Goal: Task Accomplishment & Management: Manage account settings

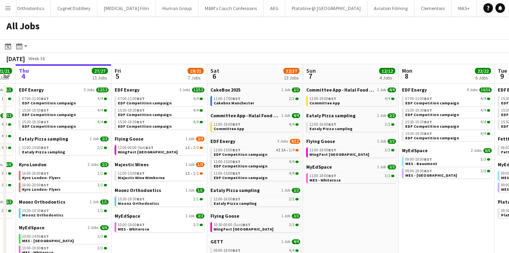
scroll to position [0, 330]
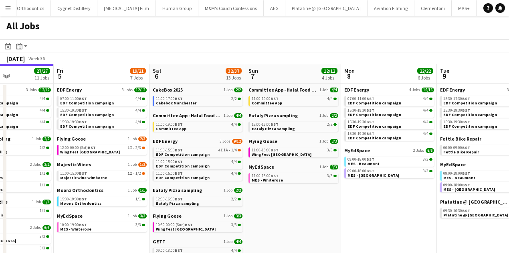
drag, startPoint x: 148, startPoint y: 103, endPoint x: 83, endPoint y: 91, distance: 66.7
click at [350, 99] on span "07:00-11:00 BST" at bounding box center [361, 99] width 27 height 4
click at [1, 12] on button "Menu" at bounding box center [8, 8] width 16 height 16
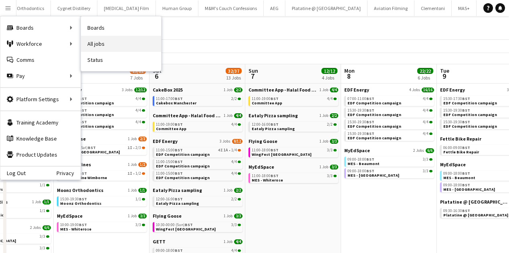
click at [95, 42] on link "All jobs" at bounding box center [121, 44] width 80 height 16
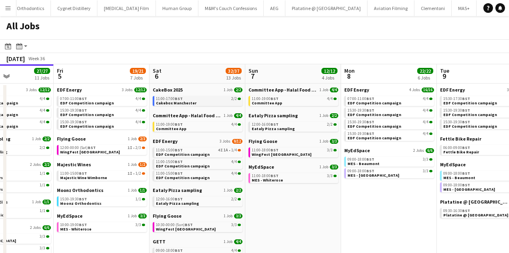
click at [172, 99] on span "11:00-17:00 BST" at bounding box center [169, 99] width 27 height 4
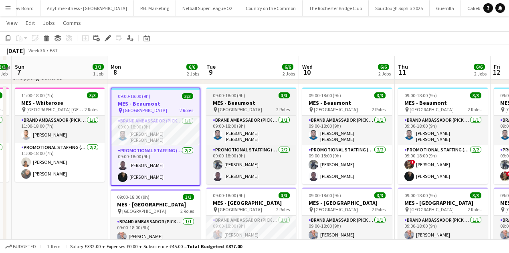
scroll to position [237, 0]
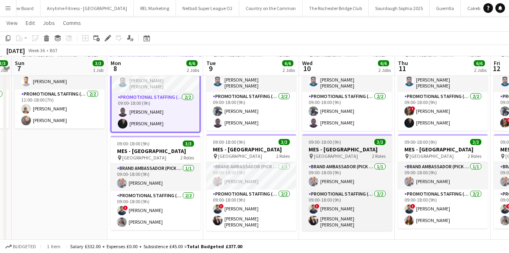
click at [241, 175] on app-card-role "Brand Ambassador (Pick up) 1/1 09:00-18:00 (9h) SIMON GREIFF" at bounding box center [251, 175] width 90 height 27
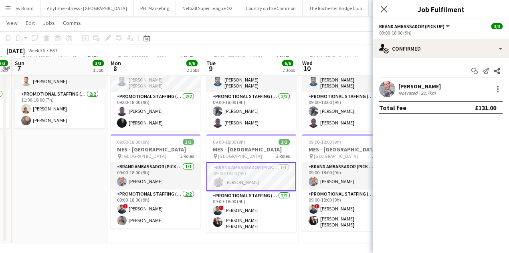
click at [459, 83] on div "SIMON GREIFF Not rated 22.7km" at bounding box center [441, 89] width 136 height 16
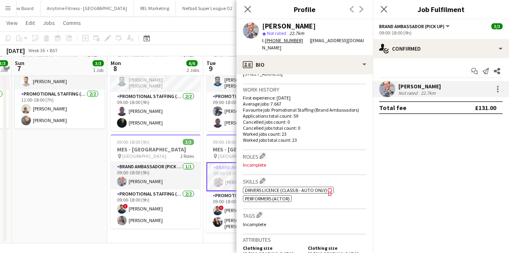
scroll to position [294, 0]
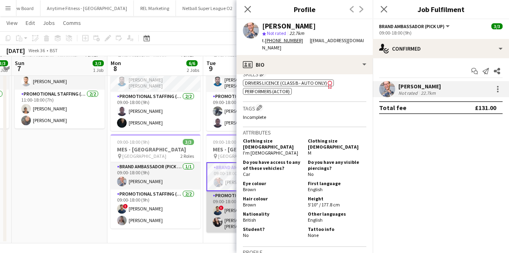
click at [219, 195] on app-card-role "Promotional Staffing (Brand Ambassadors) 2/2 09:00-18:00 (9h) ! Ghulam Murtaza …" at bounding box center [251, 211] width 90 height 41
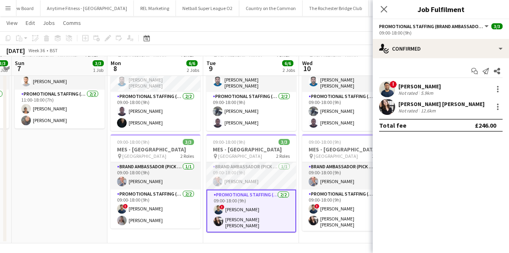
click at [416, 90] on div "Not rated" at bounding box center [409, 93] width 21 height 6
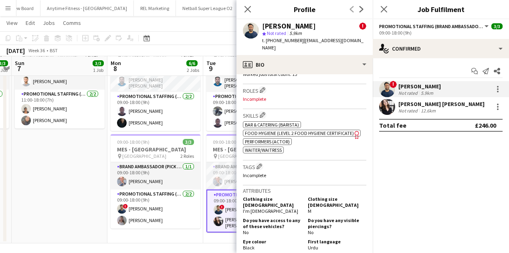
scroll to position [401, 0]
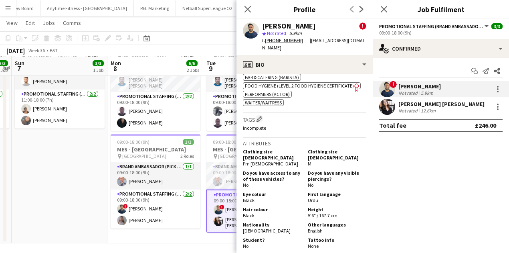
click at [405, 108] on div "Not rated" at bounding box center [409, 110] width 21 height 6
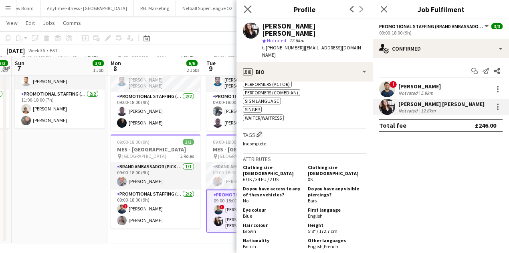
click at [251, 13] on icon at bounding box center [248, 9] width 8 height 8
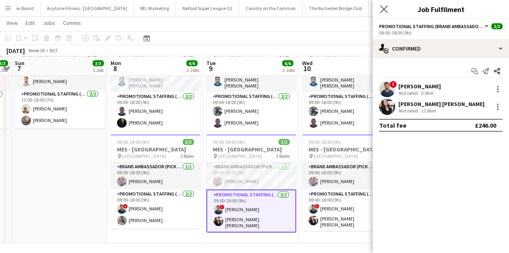
click at [388, 6] on app-icon "Close pop-in" at bounding box center [384, 10] width 12 height 12
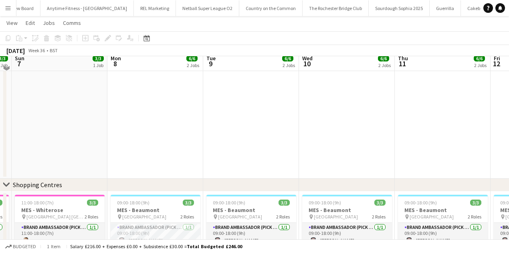
scroll to position [0, 0]
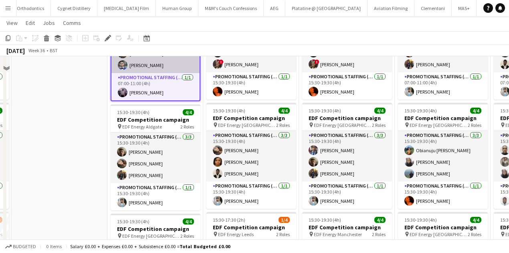
scroll to position [107, 0]
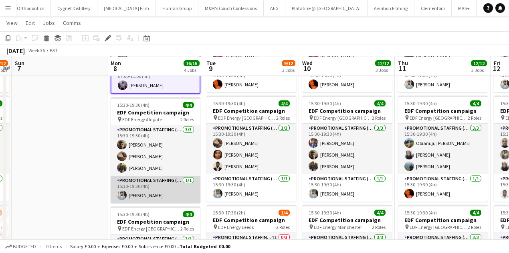
click at [172, 187] on app-card-role "Promotional Staffing (Team Leader) [DATE] 15:30-19:30 (4h) [PERSON_NAME]" at bounding box center [156, 189] width 90 height 27
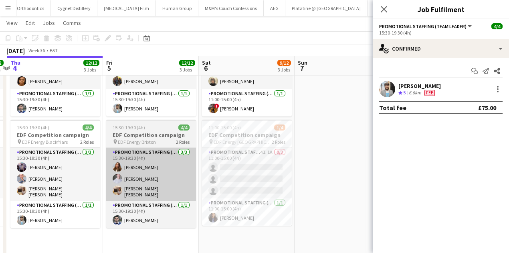
scroll to position [192, 0]
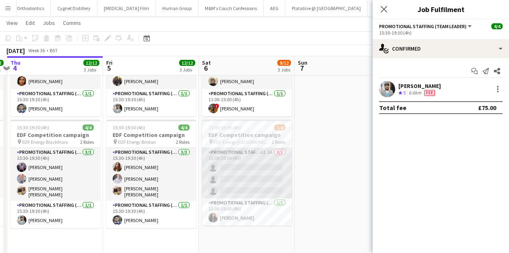
click at [213, 161] on app-card-role "Promotional Staffing (Flyering Staff) 4I 1A 0/3 11:00-15:00 (4h) single-neutral…" at bounding box center [247, 173] width 90 height 51
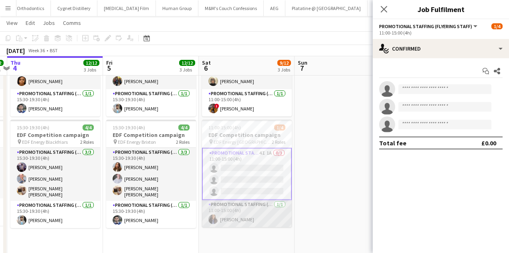
click at [233, 221] on app-card-role "Promotional Staffing (Team Leader) 1/1 11:00-15:00 (4h) Mansi Mehta" at bounding box center [247, 213] width 90 height 27
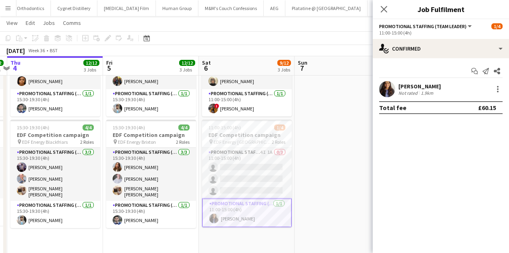
click at [447, 89] on div "Mansi Mehta Not rated 1.9km" at bounding box center [441, 89] width 136 height 16
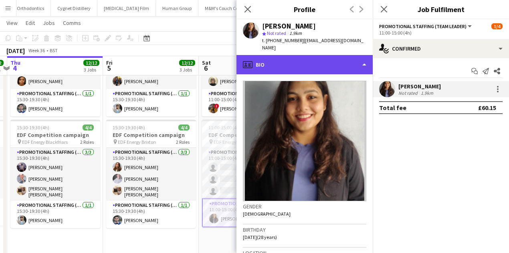
click at [309, 55] on div "profile Bio" at bounding box center [305, 64] width 136 height 19
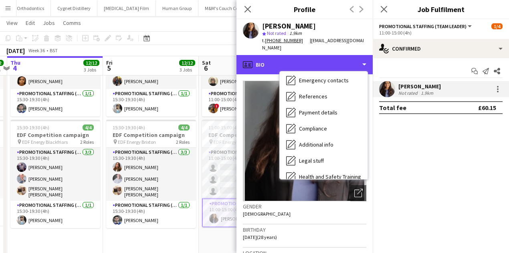
scroll to position [107, 0]
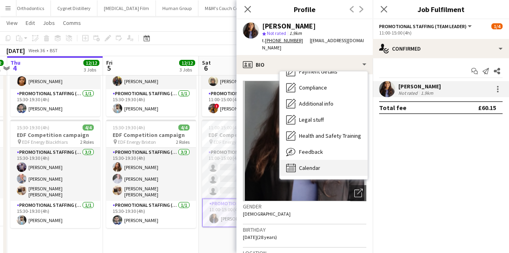
click at [311, 164] on span "Calendar" at bounding box center [309, 167] width 21 height 7
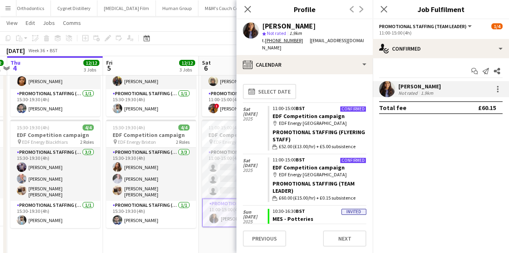
click at [282, 106] on app-crew-calendar-job-card "Confirmed 11:00-15:00 BST EDF Competition campaign map-marker EDF Energy Nottin…" at bounding box center [317, 128] width 99 height 45
click at [283, 112] on link "EDF Competition campaign" at bounding box center [309, 115] width 72 height 7
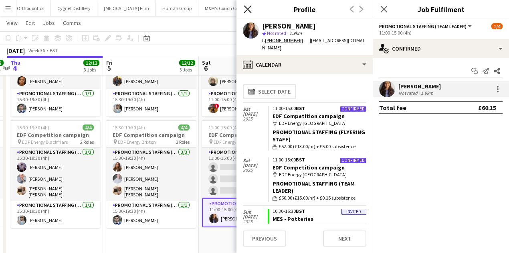
click at [250, 7] on icon "Close pop-in" at bounding box center [248, 9] width 8 height 8
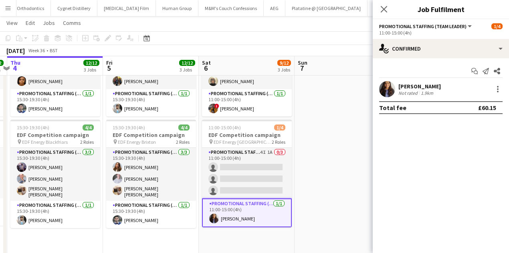
click at [388, 9] on app-icon "Close pop-in" at bounding box center [384, 9] width 10 height 10
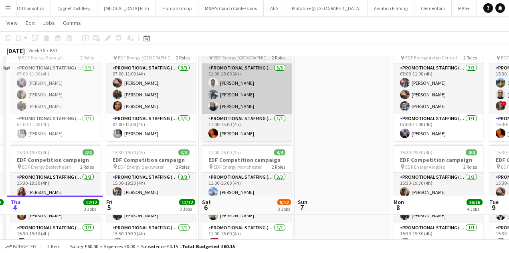
scroll to position [217, 0]
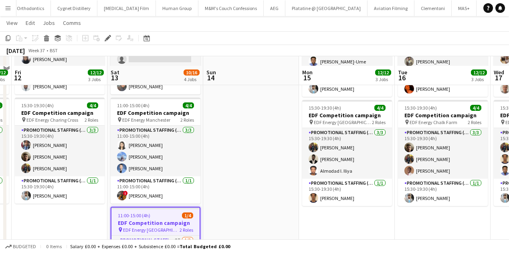
scroll to position [294, 0]
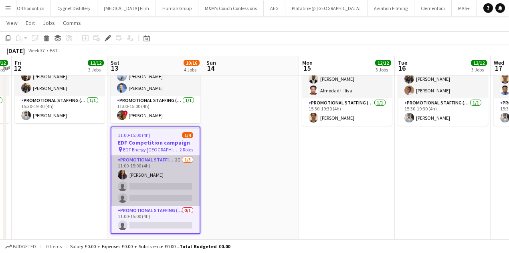
click at [163, 181] on app-card-role "Promotional Staffing (Flyering Staff) 2I 1/3 11:00-15:00 (4h) Mansi Mehta singl…" at bounding box center [155, 180] width 88 height 51
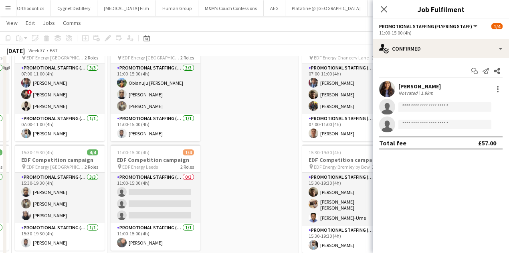
scroll to position [0, 0]
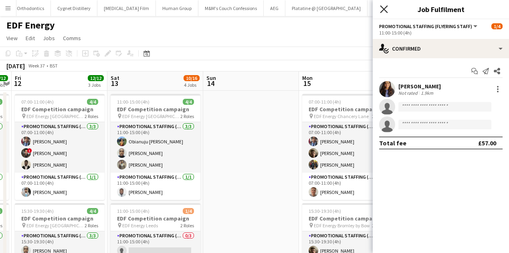
click at [381, 9] on icon "Close pop-in" at bounding box center [384, 9] width 8 height 8
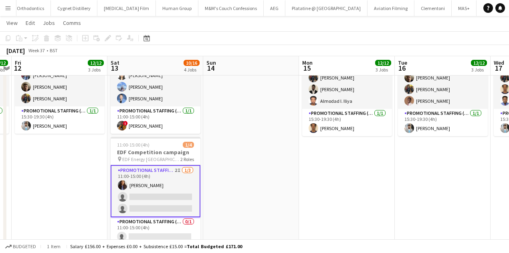
scroll to position [283, 0]
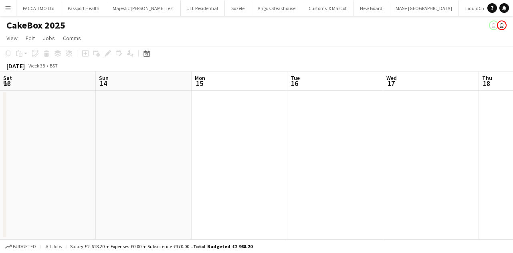
scroll to position [0, 295]
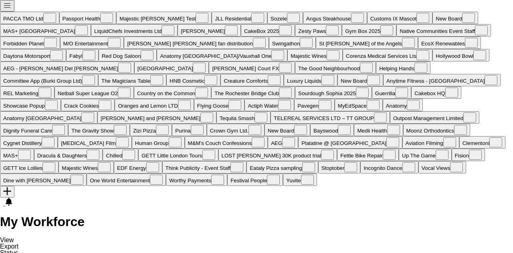
scroll to position [0, 4147]
type input "*****"
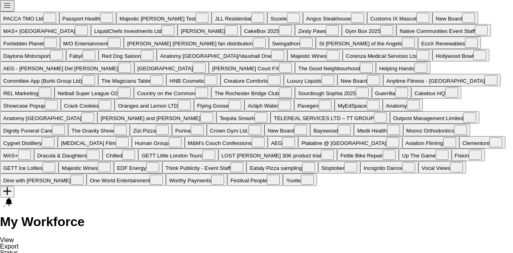
click at [263, 215] on div "My Workforce View Views Default view New view Update view Delete view Edit name…" at bounding box center [256, 251] width 513 height 72
drag, startPoint x: 407, startPoint y: 41, endPoint x: 438, endPoint y: 40, distance: 31.3
copy span "+447555804922"
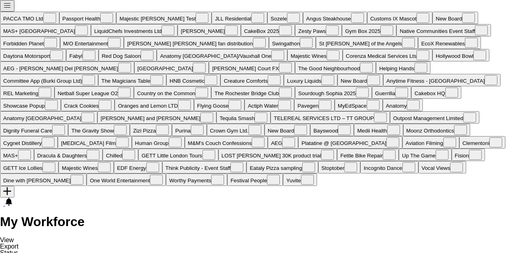
scroll to position [355, 0]
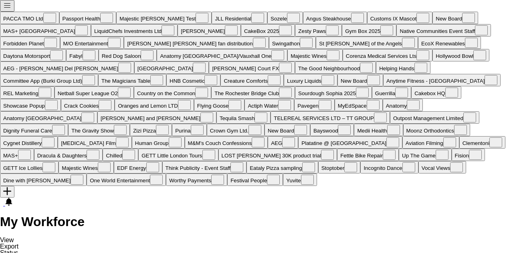
scroll to position [0, 384]
type input "*******"
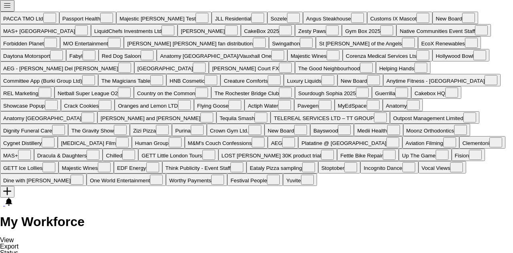
scroll to position [71, 0]
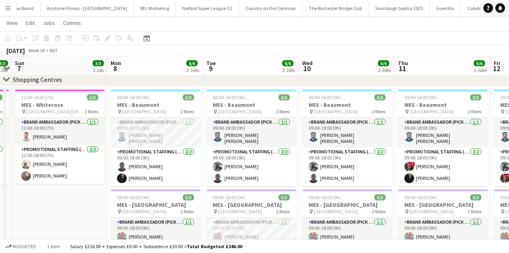
scroll to position [181, 0]
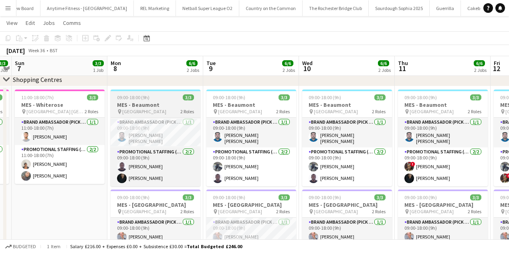
click at [184, 106] on h3 "MES - Beaumont" at bounding box center [156, 104] width 90 height 7
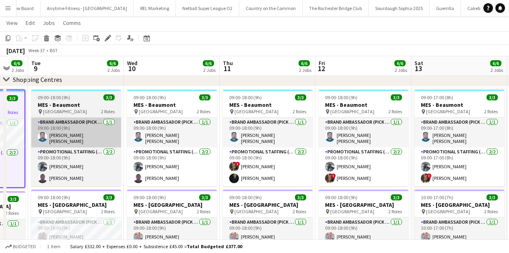
scroll to position [0, 313]
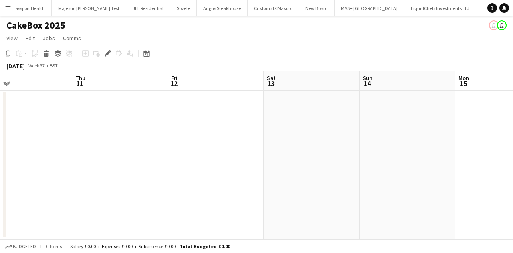
scroll to position [0, 215]
